Goal: Task Accomplishment & Management: Use online tool/utility

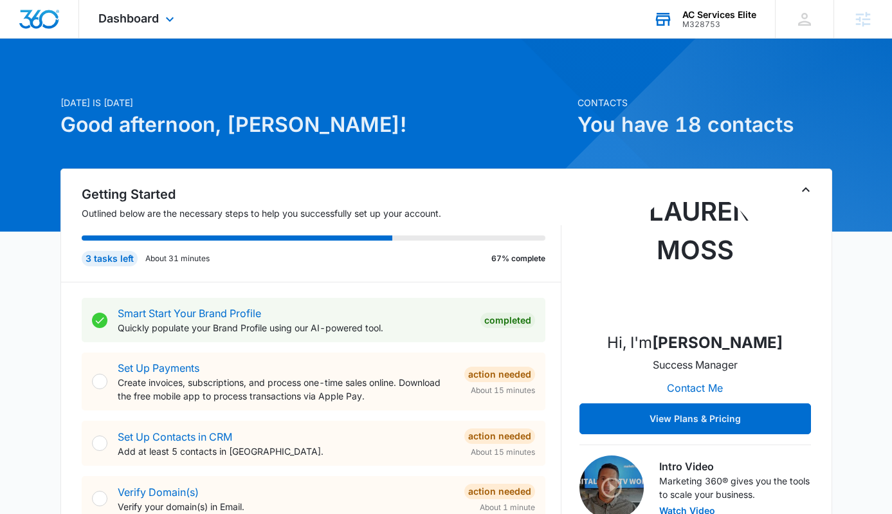
click at [730, 24] on div "M328753" at bounding box center [719, 24] width 74 height 9
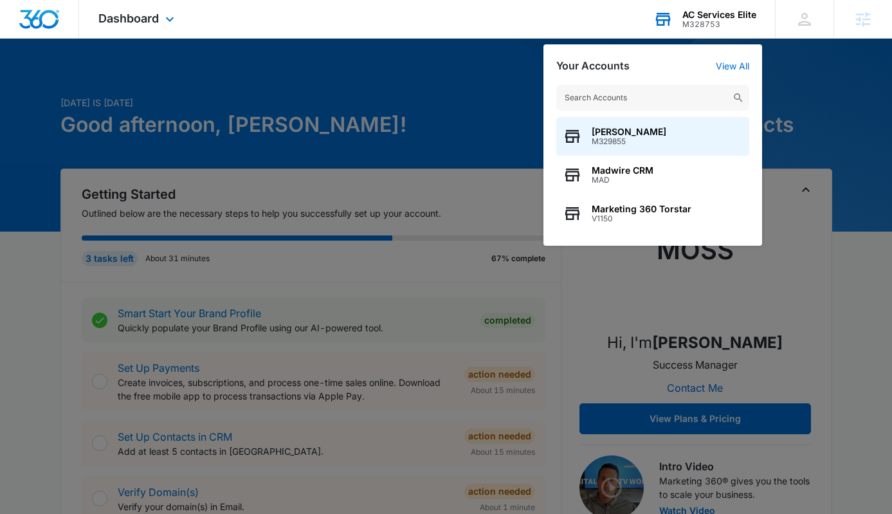
click at [633, 89] on input "text" at bounding box center [652, 98] width 193 height 26
click at [613, 100] on input "text" at bounding box center [652, 98] width 193 height 26
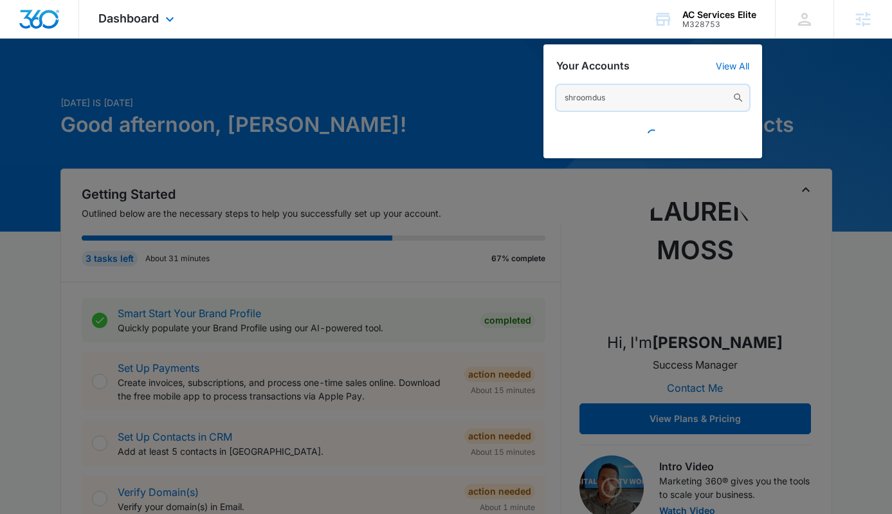
type input "shroomdust"
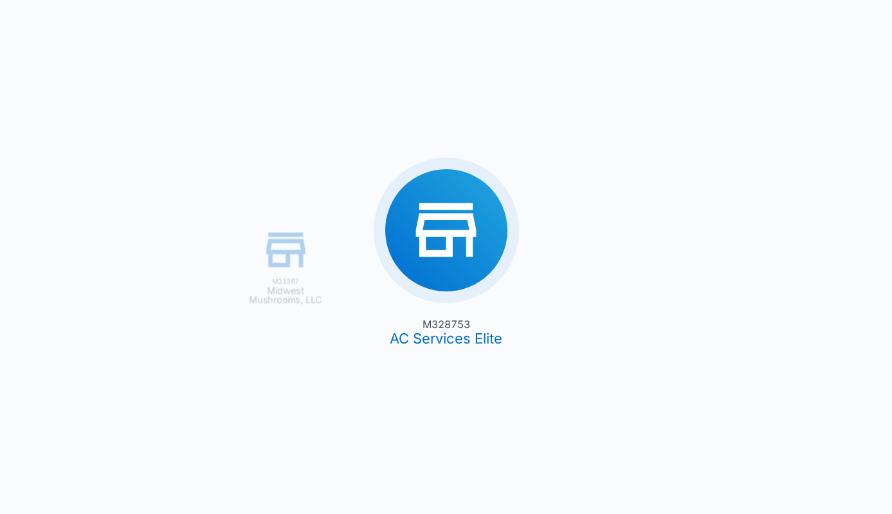
click at [733, 6] on div "M328753 AC Services Elite M31367 Midwest Mushrooms, LLC" at bounding box center [446, 257] width 892 height 514
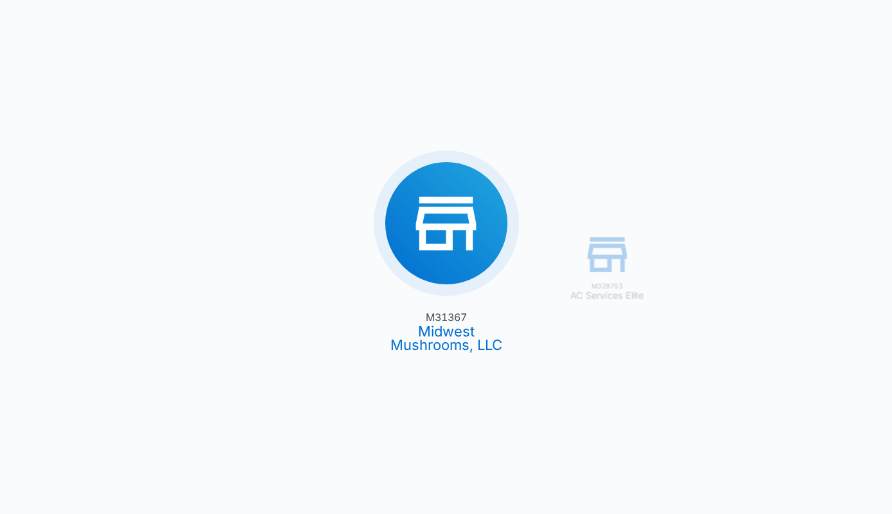
click at [718, 27] on div "M328753 AC Services Elite M31367 Midwest Mushrooms, LLC" at bounding box center [446, 257] width 892 height 514
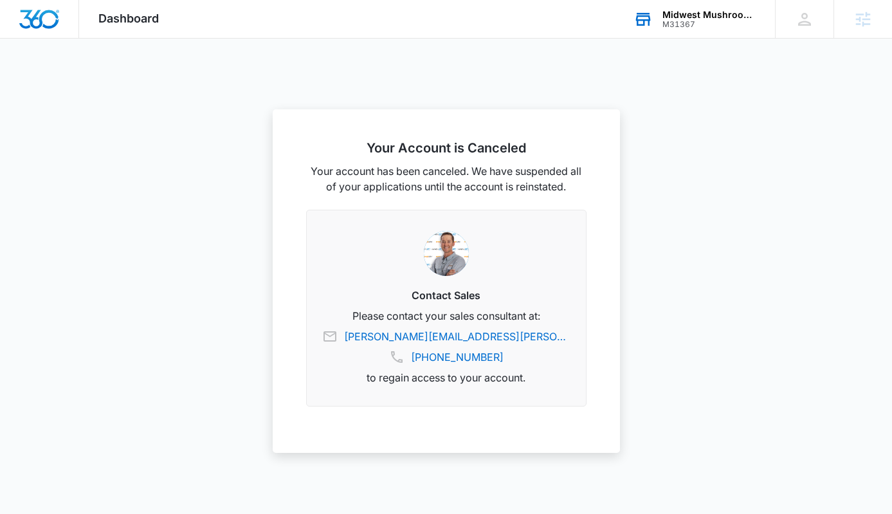
click at [724, 21] on div "M31367" at bounding box center [709, 24] width 94 height 9
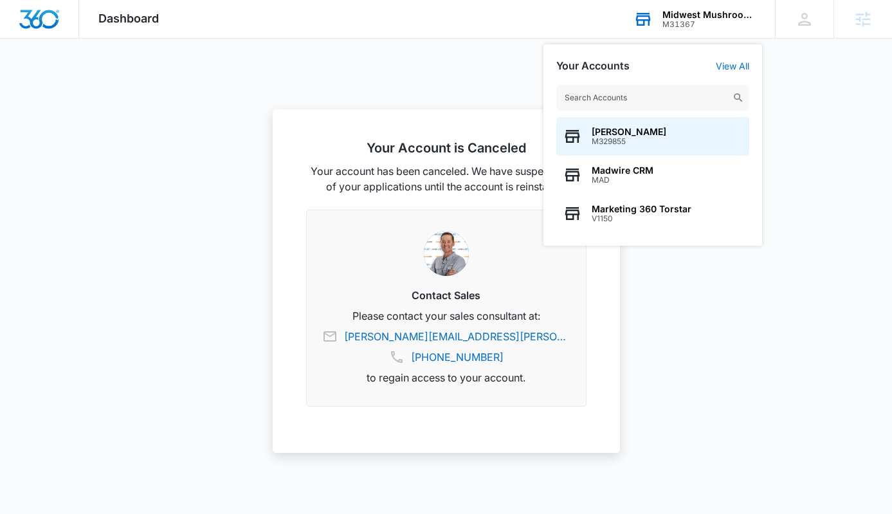
click at [663, 105] on input "text" at bounding box center [652, 98] width 193 height 26
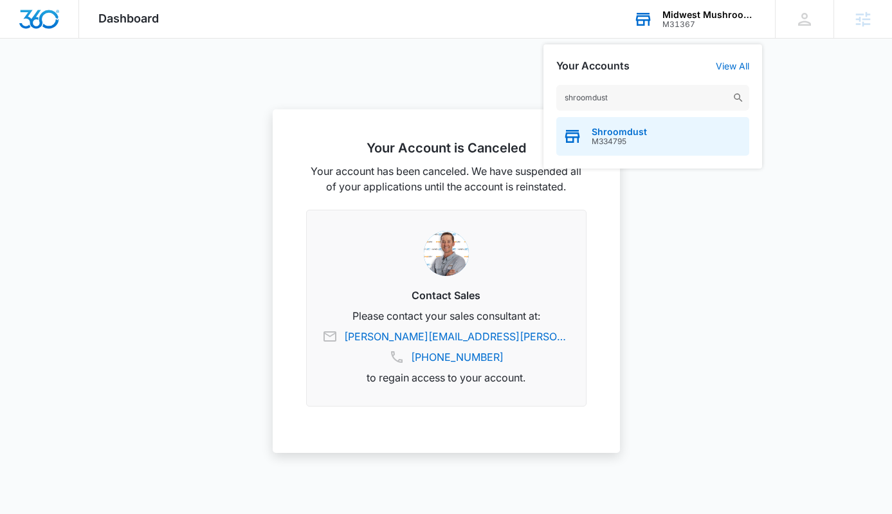
type input "shroomdust"
click at [614, 134] on span "Shroomdust" at bounding box center [619, 132] width 55 height 10
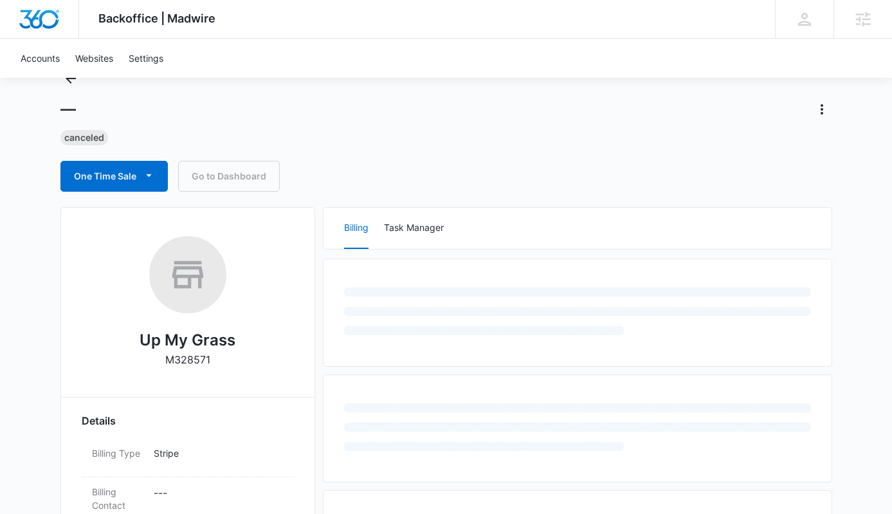
scroll to position [53, 0]
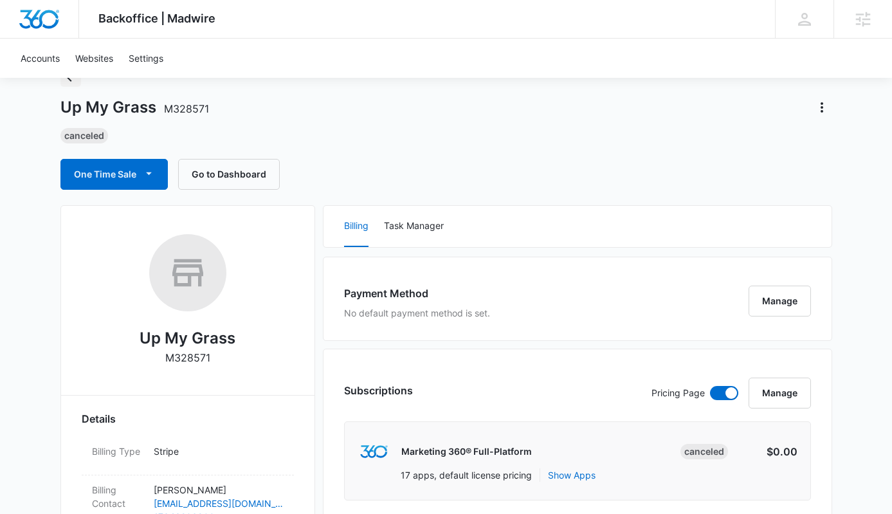
click at [64, 78] on icon "Back" at bounding box center [70, 76] width 15 height 15
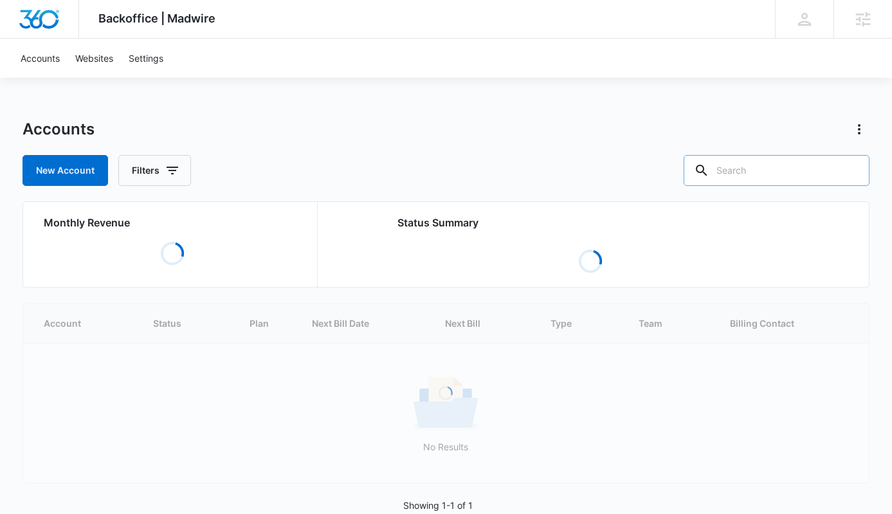
click at [765, 174] on input "text" at bounding box center [777, 170] width 186 height 31
type input "m"
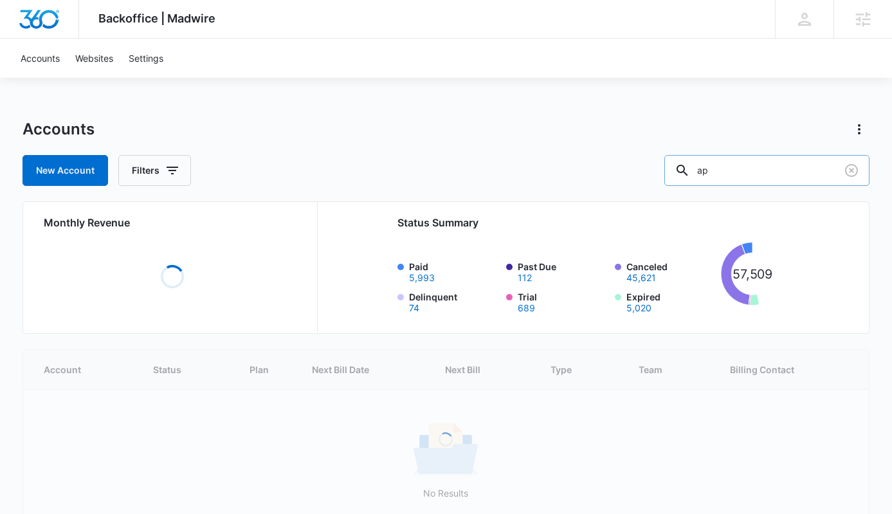
type input "a"
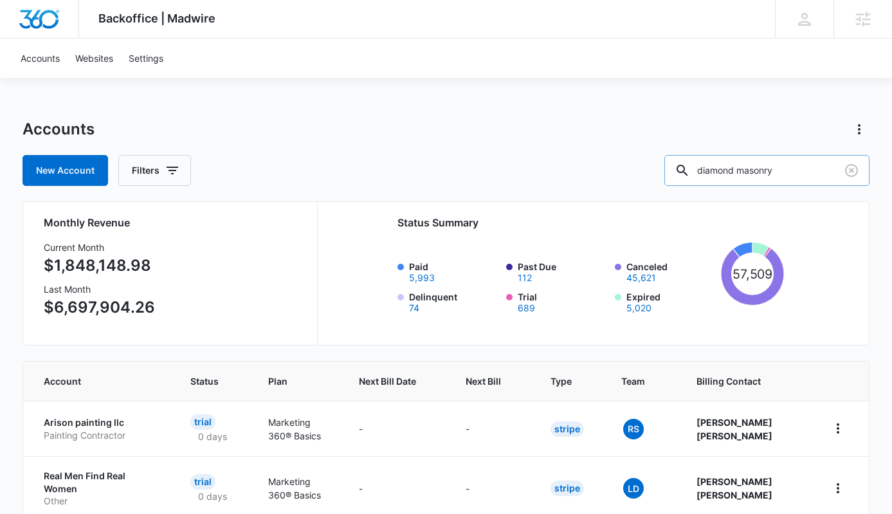
type input "diamond masonry"
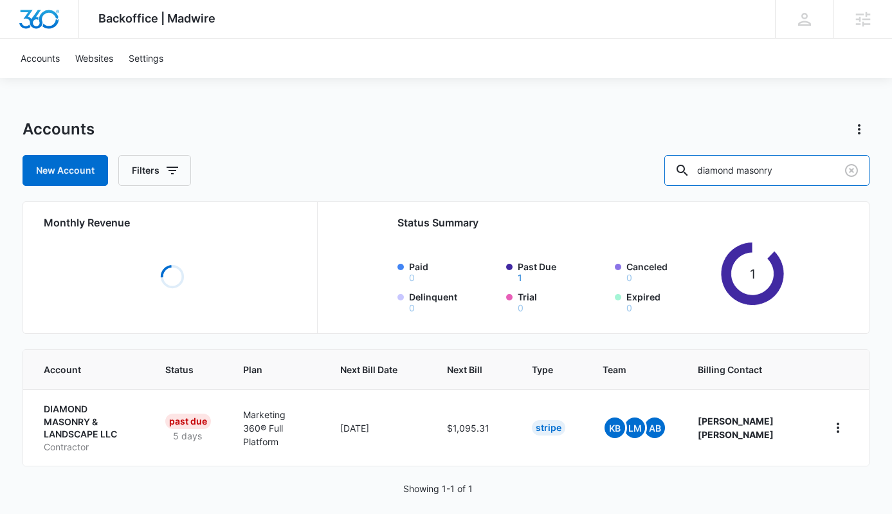
scroll to position [5, 0]
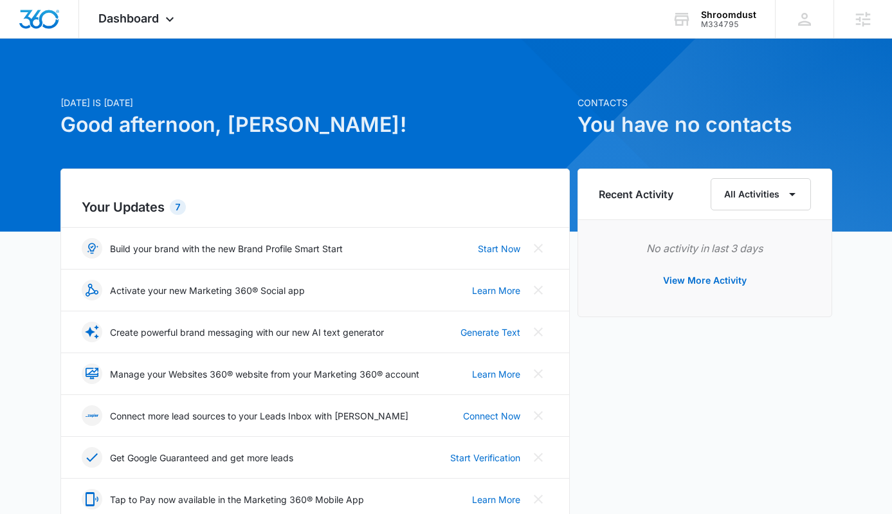
click at [467, 249] on div "Build your brand with the new Brand Profile Smart Start Start Now" at bounding box center [315, 248] width 467 height 21
click at [495, 247] on link "Start Now" at bounding box center [499, 249] width 42 height 14
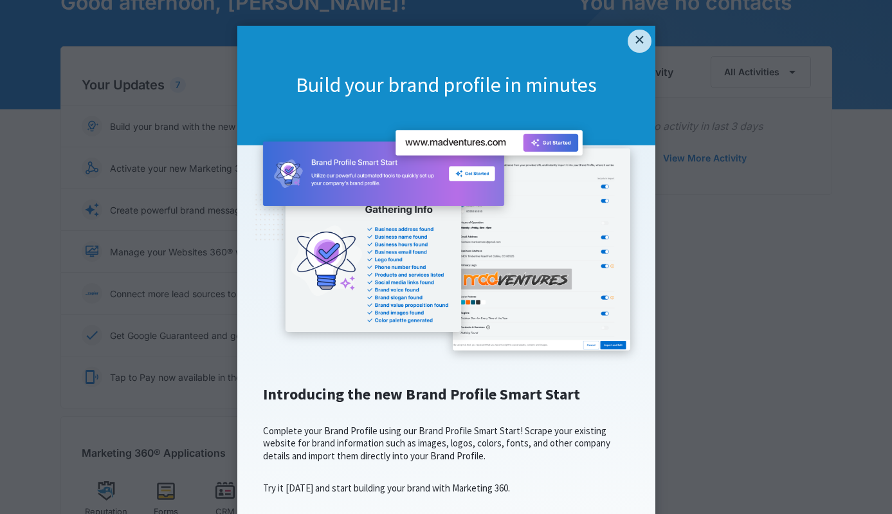
scroll to position [107, 0]
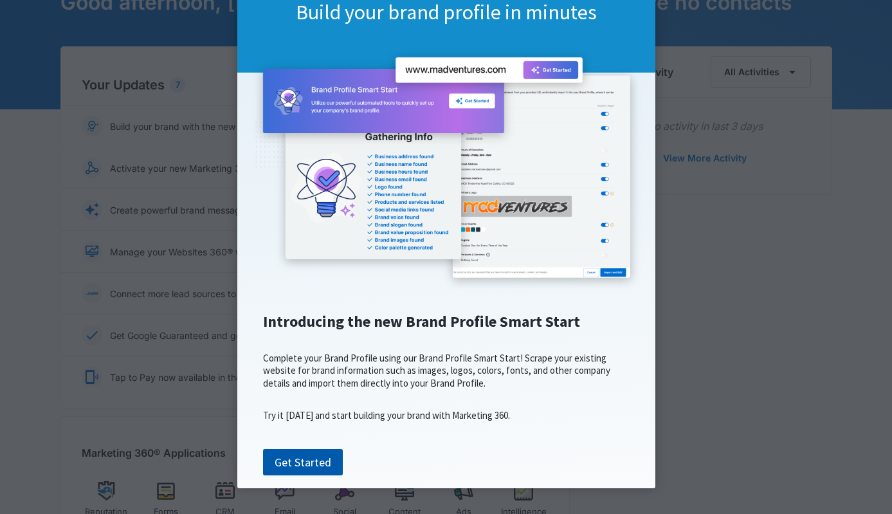
click at [321, 457] on link "Get Started" at bounding box center [303, 462] width 80 height 27
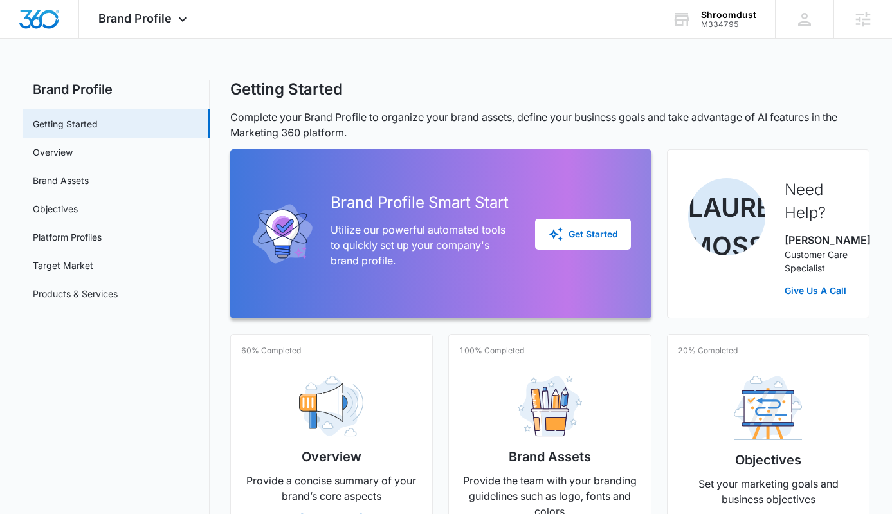
click at [166, 43] on div "Brand Profile Apps Reputation Forms CRM Email Social POS Content Ads Intelligen…" at bounding box center [446, 450] width 892 height 901
click at [160, 20] on span "Brand Profile" at bounding box center [134, 19] width 73 height 14
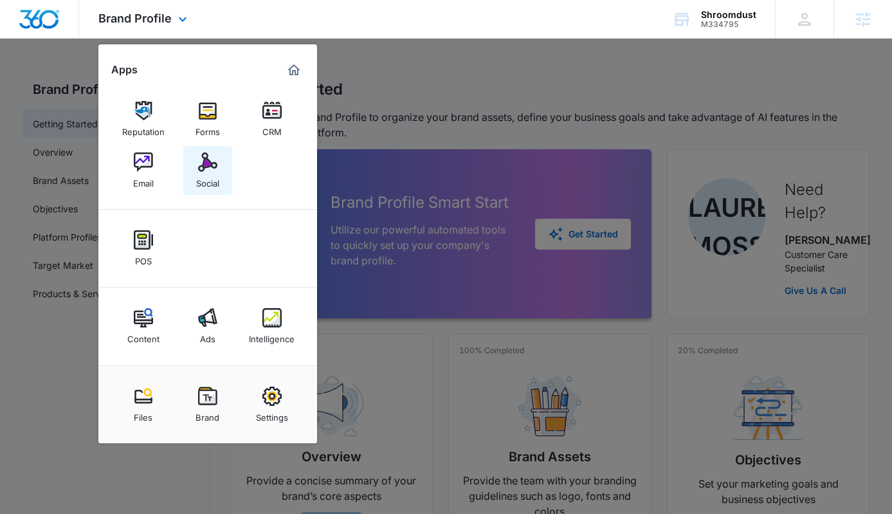
click at [214, 168] on img at bounding box center [207, 161] width 19 height 19
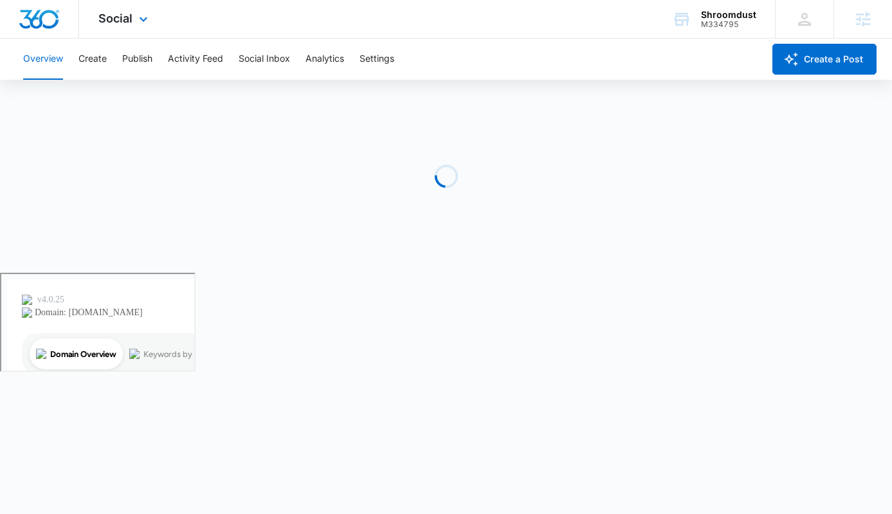
scroll to position [3, 0]
click at [78, 51] on div "Overview Create Publish Activity Feed Social Inbox Analytics Settings" at bounding box center [389, 59] width 748 height 41
click at [129, 64] on button "Publish" at bounding box center [137, 59] width 30 height 41
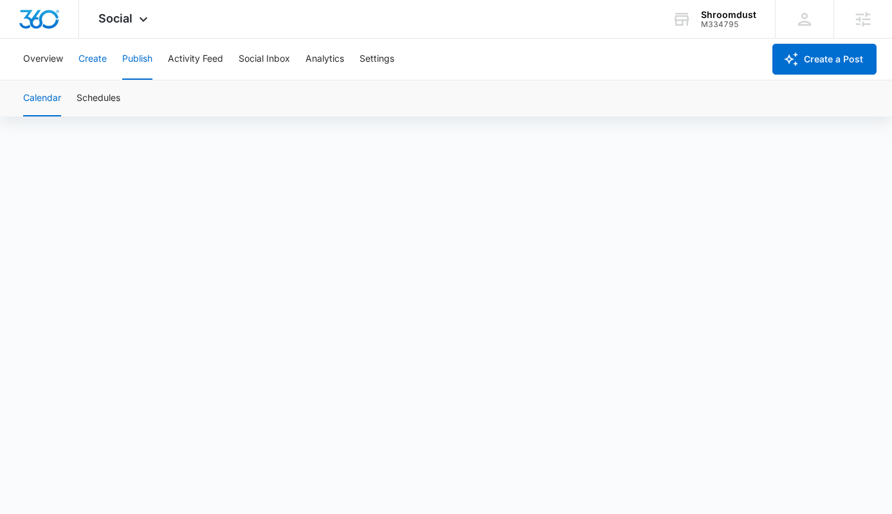
click at [87, 57] on button "Create" at bounding box center [92, 59] width 28 height 41
click at [121, 67] on div "Overview Create Publish Activity Feed Social Inbox Analytics Settings" at bounding box center [389, 59] width 748 height 41
click at [134, 60] on button "Publish" at bounding box center [137, 59] width 30 height 41
click at [788, 64] on icon "button" at bounding box center [790, 58] width 15 height 15
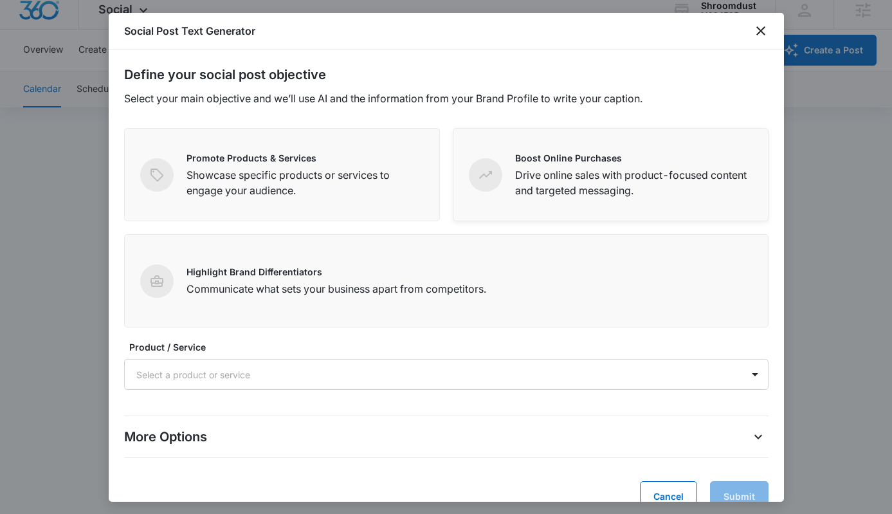
scroll to position [26, 0]
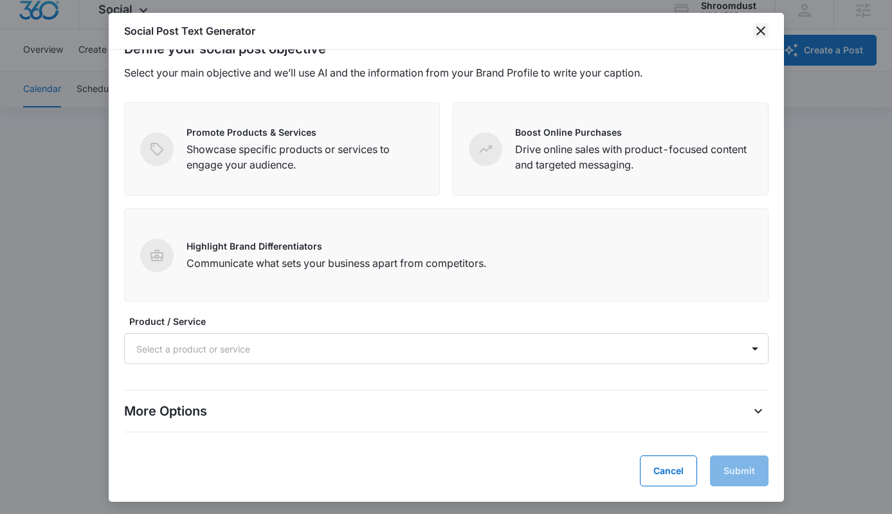
click at [758, 33] on icon "close" at bounding box center [760, 30] width 9 height 9
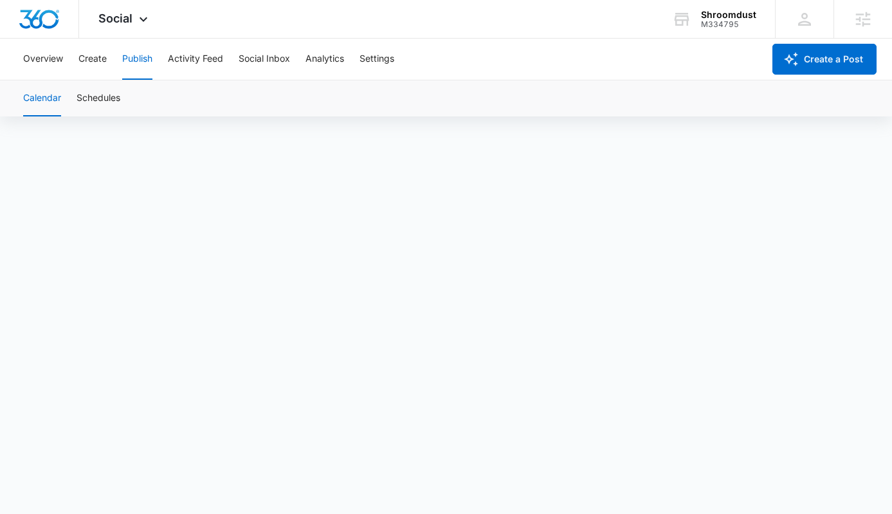
scroll to position [6, 0]
